Goal: Information Seeking & Learning: Learn about a topic

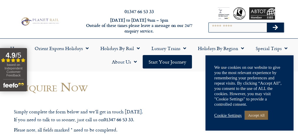
click at [254, 111] on link "Accept All" at bounding box center [256, 115] width 23 height 9
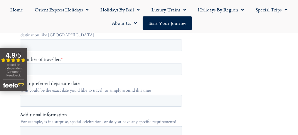
scroll to position [21, 0]
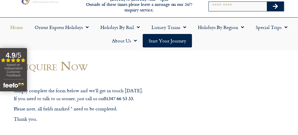
click at [21, 34] on link "Home" at bounding box center [17, 28] width 24 height 14
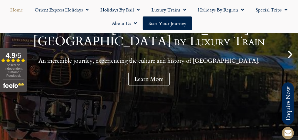
scroll to position [107, 0]
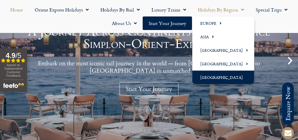
click at [211, 76] on link "[GEOGRAPHIC_DATA]" at bounding box center [223, 77] width 62 height 14
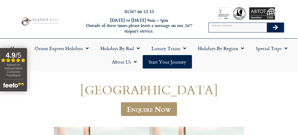
scroll to position [22, 0]
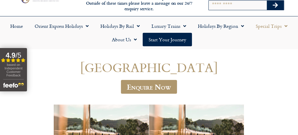
click at [293, 33] on link "Special Trips" at bounding box center [271, 26] width 43 height 14
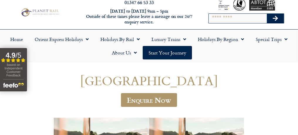
scroll to position [0, 0]
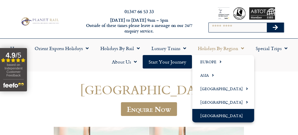
click at [206, 123] on link "[GEOGRAPHIC_DATA]" at bounding box center [223, 116] width 62 height 14
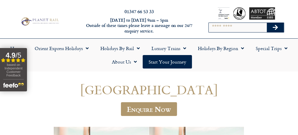
scroll to position [52, 0]
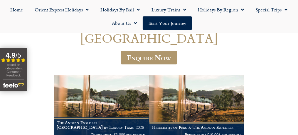
click at [293, 39] on div "South America Enquire Now The Andean Explorer – Peru by Luxury Train 2025 Price…" at bounding box center [149, 86] width 298 height 132
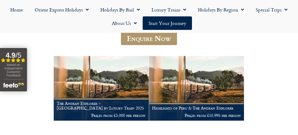
scroll to position [115, 0]
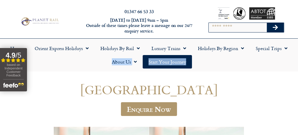
drag, startPoint x: 0, startPoint y: 0, endPoint x: 295, endPoint y: 75, distance: 304.3
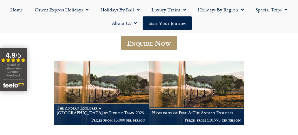
scroll to position [84, 6]
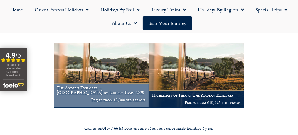
click at [88, 95] on h1 "The Andean Explorer – Peru by Luxury Train 2025" at bounding box center [101, 90] width 89 height 9
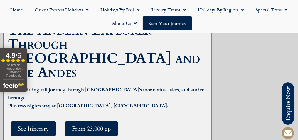
scroll to position [82, 0]
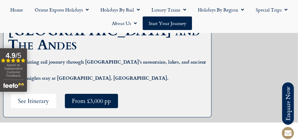
click at [33, 97] on span "See Itinerary" at bounding box center [33, 100] width 31 height 7
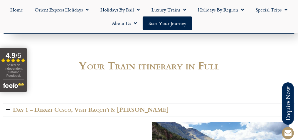
scroll to position [788, 0]
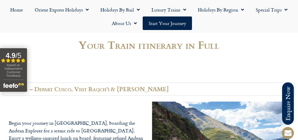
click at [9, 55] on strong "4.9" at bounding box center [11, 55] width 10 height 8
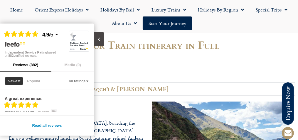
click at [15, 119] on div "Read all reviews" at bounding box center [47, 125] width 94 height 20
click at [88, 27] on div "Filled star Filled star Filled star Filled star Partial star 4.9 / 5 Independen…" at bounding box center [47, 40] width 94 height 34
click at [19, 26] on div "Filled star Filled star Filled star Filled star Partial star 4.9 / 5 Independen…" at bounding box center [47, 40] width 94 height 34
click at [5, 30] on div "Filled star Filled star Filled star Filled star Partial star 4.9 / 5" at bounding box center [37, 34] width 64 height 10
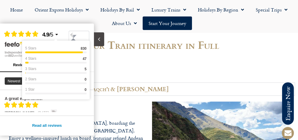
click at [55, 35] on icon at bounding box center [57, 34] width 4 height 4
click at [57, 35] on icon at bounding box center [57, 34] width 4 height 4
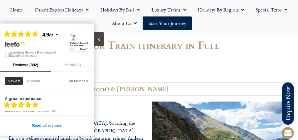
click at [75, 26] on div "Filled star Filled star Filled star Filled star Partial star 4.9 / 5 Independen…" at bounding box center [47, 40] width 94 height 34
click at [18, 29] on div "Filled star Filled star Filled star Filled star Partial star 4.9 / 5" at bounding box center [37, 34] width 64 height 10
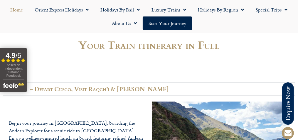
click at [8, 12] on link "Home" at bounding box center [17, 10] width 24 height 14
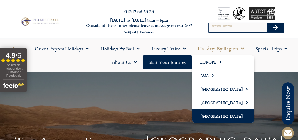
click at [213, 122] on link "[GEOGRAPHIC_DATA]" at bounding box center [223, 116] width 62 height 14
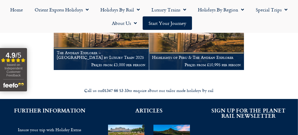
scroll to position [130, 0]
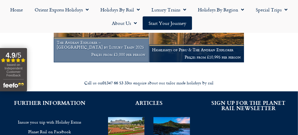
click at [89, 50] on h1 "The Andean Explorer – [GEOGRAPHIC_DATA] by Luxury Train 2025" at bounding box center [101, 44] width 89 height 9
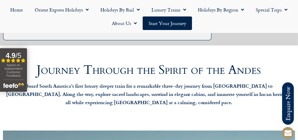
scroll to position [128, 0]
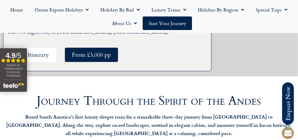
click at [39, 51] on span "See Itinerary" at bounding box center [33, 54] width 31 height 7
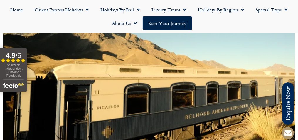
scroll to position [56, 0]
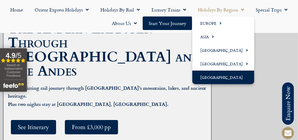
click at [207, 80] on link "[GEOGRAPHIC_DATA]" at bounding box center [223, 77] width 62 height 14
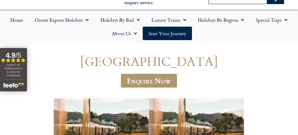
scroll to position [147, 0]
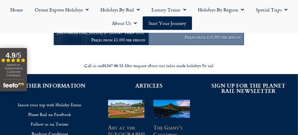
click at [184, 32] on h1 "Highlights of Peru & The Andean Explorer" at bounding box center [196, 30] width 89 height 5
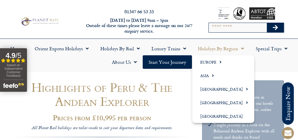
click at [243, 54] on span "Menu" at bounding box center [242, 48] width 6 height 11
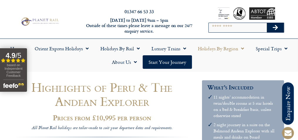
click at [243, 54] on span "Menu" at bounding box center [242, 48] width 6 height 11
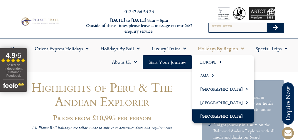
click at [213, 123] on link "[GEOGRAPHIC_DATA]" at bounding box center [223, 116] width 62 height 14
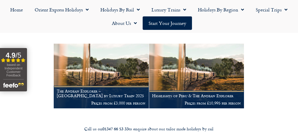
scroll to position [88, 0]
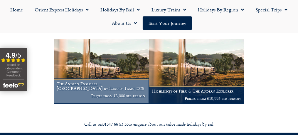
click at [98, 98] on p "Prices from £3,000 per person" at bounding box center [101, 96] width 89 height 5
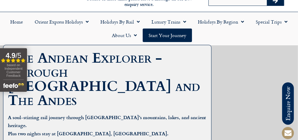
scroll to position [17, 0]
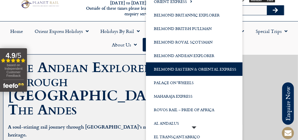
click at [170, 76] on link "Belmond Eastern & Oriental Express" at bounding box center [194, 69] width 97 height 14
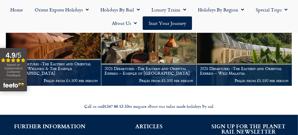
scroll to position [77, 0]
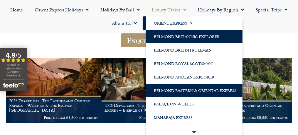
click at [173, 40] on link "Belmond Britannic Explorer" at bounding box center [194, 37] width 97 height 14
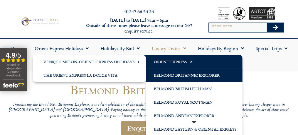
click at [181, 69] on link "Orient Express" at bounding box center [194, 62] width 97 height 14
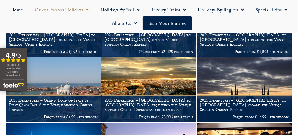
scroll to position [530, 0]
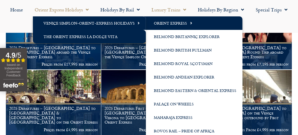
click at [104, 35] on link "The Orient Express La Dolce Vita" at bounding box center [89, 37] width 113 height 14
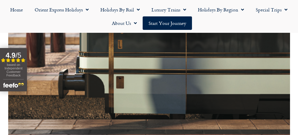
scroll to position [326, 0]
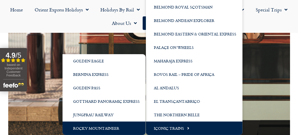
click at [110, 128] on link "Rocky Mountaineer" at bounding box center [104, 129] width 83 height 14
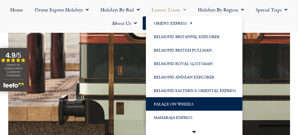
click at [160, 107] on link "Palace on Wheels" at bounding box center [194, 105] width 97 height 14
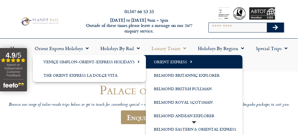
click at [183, 68] on link "Orient Express" at bounding box center [194, 62] width 97 height 14
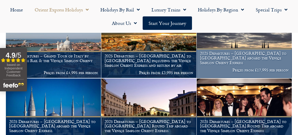
scroll to position [467, 0]
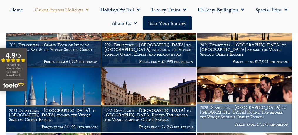
click at [282, 76] on img at bounding box center [244, 100] width 95 height 65
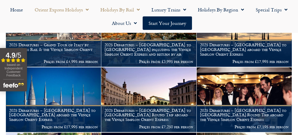
click at [131, 3] on link "Holidays by Rail" at bounding box center [120, 10] width 51 height 14
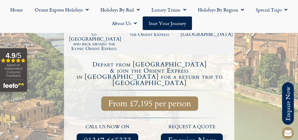
scroll to position [194, 0]
